Goal: Task Accomplishment & Management: Complete application form

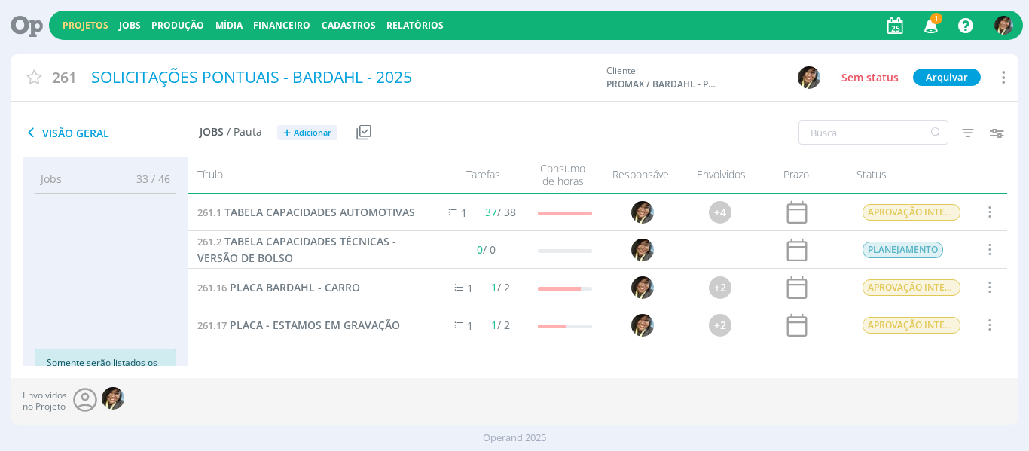
click at [85, 24] on link "Projetos" at bounding box center [86, 25] width 46 height 13
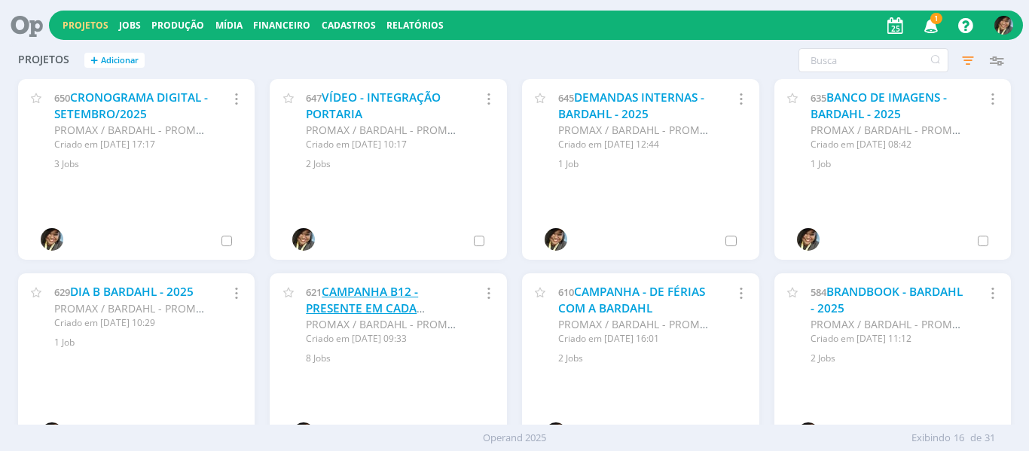
click at [371, 312] on link "CAMPANHA B12 - PRESENTE EM CADA HISTÓRIA - 2025" at bounding box center [362, 308] width 112 height 48
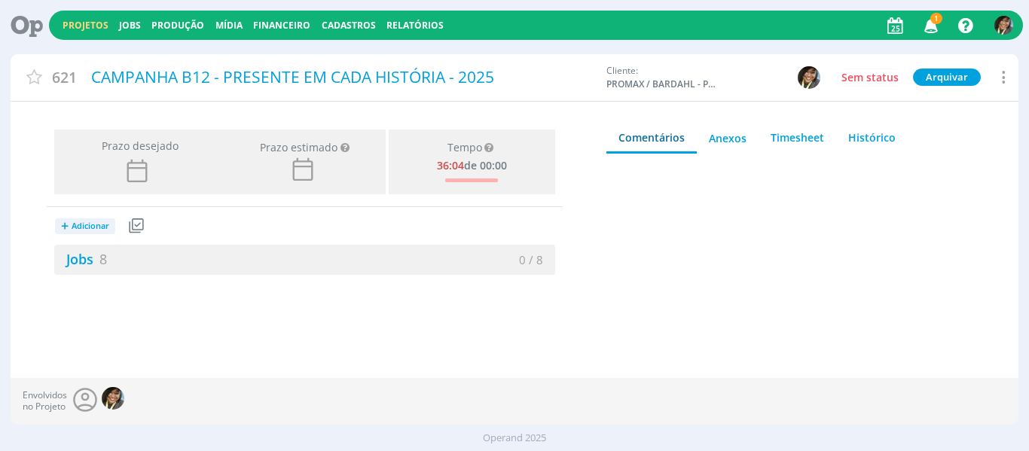
click at [72, 29] on link "Projetos" at bounding box center [86, 25] width 46 height 13
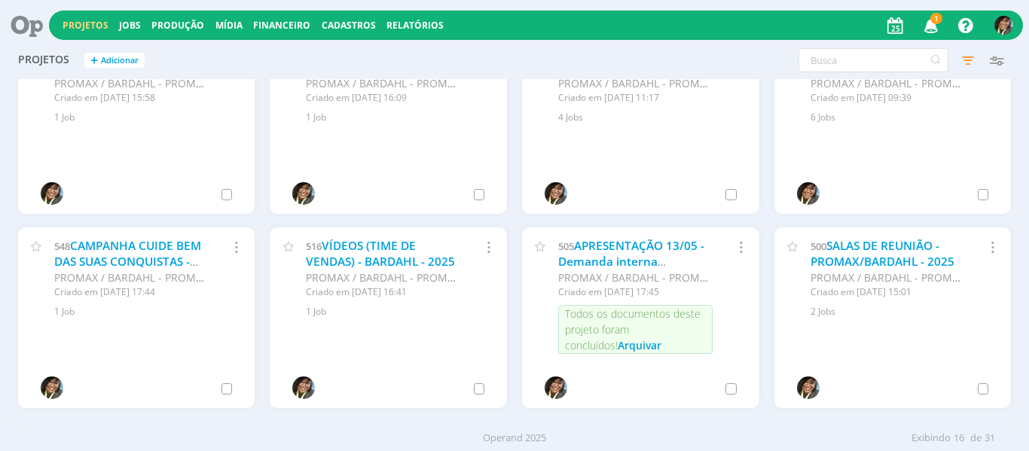
scroll to position [438, 0]
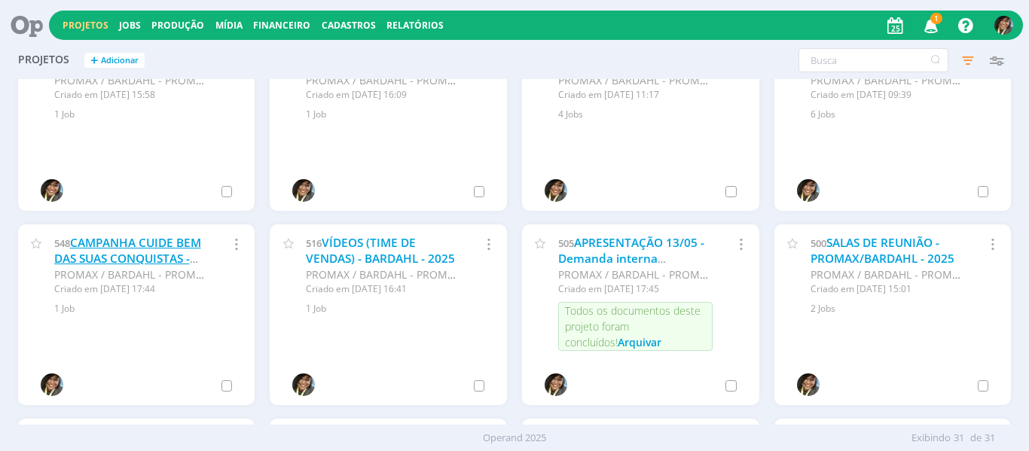
click at [165, 240] on link "CAMPANHA CUIDE BEM DAS SUAS CONQUISTAS - 2025" at bounding box center [127, 259] width 147 height 48
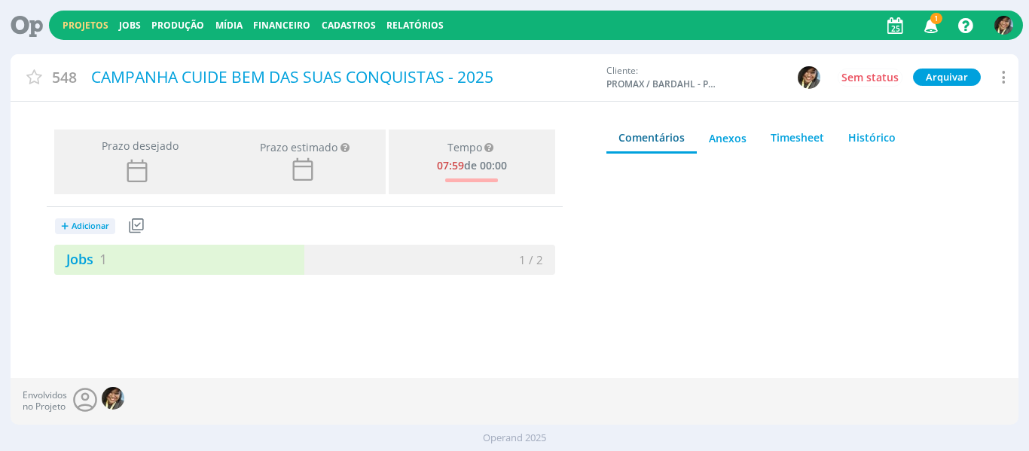
click at [84, 231] on span "Adicionar" at bounding box center [91, 226] width 38 height 10
click at [102, 273] on link "Jobs" at bounding box center [114, 278] width 119 height 24
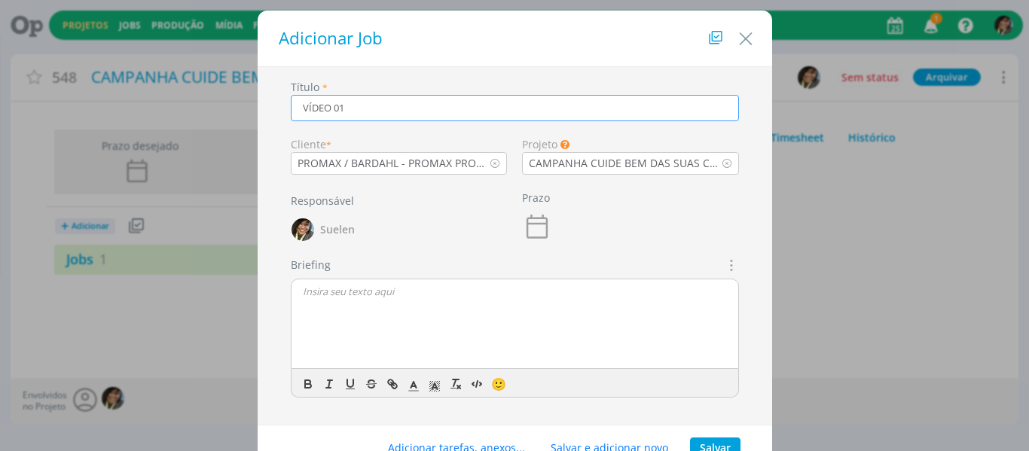
click at [392, 115] on input "VÍDEO 01" at bounding box center [515, 108] width 448 height 26
click at [725, 270] on icon "dialog" at bounding box center [730, 265] width 17 height 18
type input "VÍDEO 01 - CUIDE BEM DAS SUAS MEMÓRIAS"
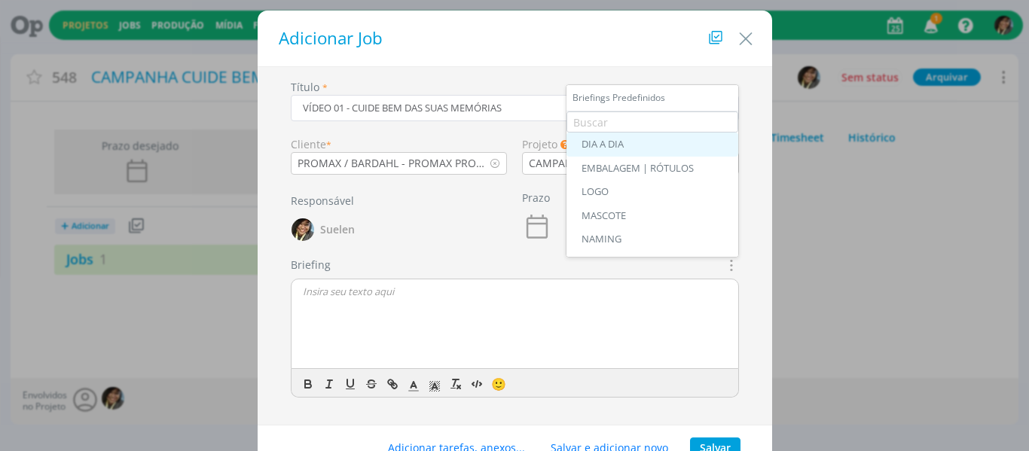
click at [605, 145] on div "DIA A DIA" at bounding box center [653, 145] width 142 height 12
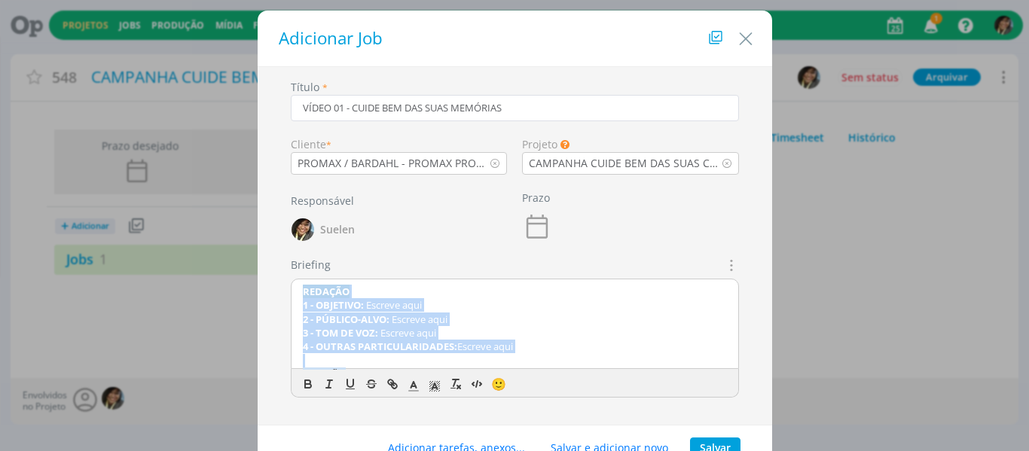
drag, startPoint x: 524, startPoint y: 353, endPoint x: 218, endPoint y: 249, distance: 323.3
click at [218, 249] on div "Adicionar Job Título * VÍDEO 01 - CUIDE BEM DAS SUAS MEMÓRIAS Cliente * PROMAX …" at bounding box center [514, 225] width 1029 height 451
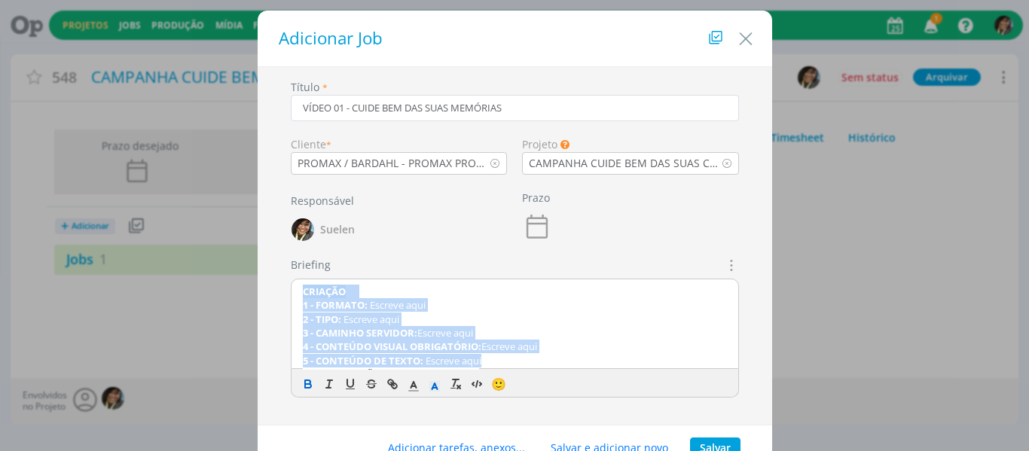
drag, startPoint x: 514, startPoint y: 360, endPoint x: 276, endPoint y: 258, distance: 259.1
click at [276, 258] on div "Título * VÍDEO 01 - CUIDE BEM DAS SUAS MEMÓRIAS Cliente * PROMAX / BARDAHL - PR…" at bounding box center [514, 250] width 499 height 343
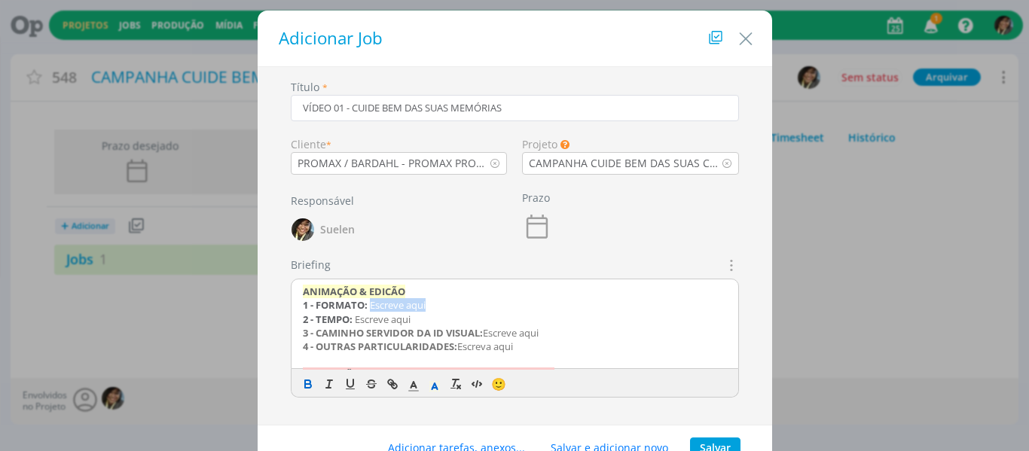
drag, startPoint x: 371, startPoint y: 301, endPoint x: 434, endPoint y: 308, distance: 63.6
click at [434, 308] on p "1 - FORMATO: Escreve aqui" at bounding box center [515, 305] width 424 height 14
